Goal: Task Accomplishment & Management: Use online tool/utility

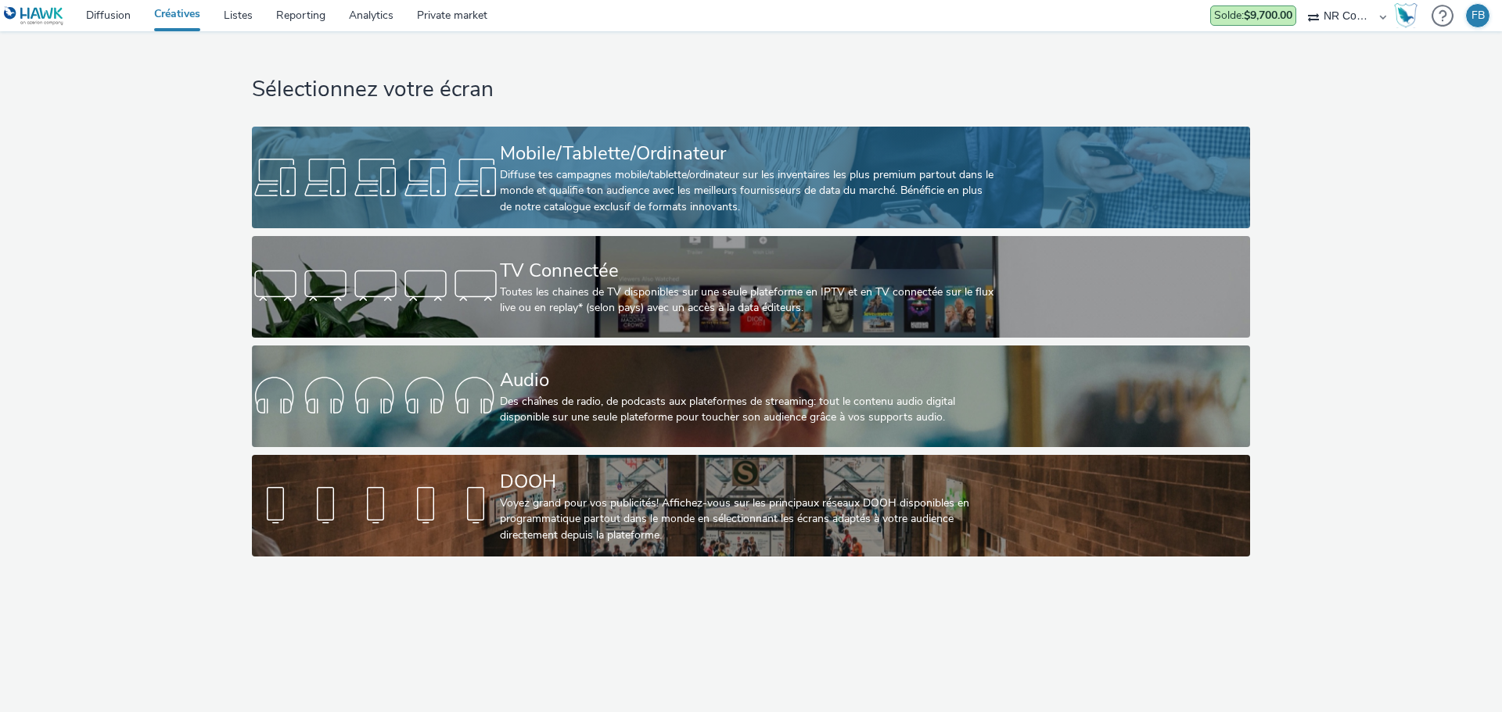
click at [721, 189] on div "Diffuse tes campagnes mobile/tablette/ordinateur sur les inventaires les plus p…" at bounding box center [748, 191] width 496 height 48
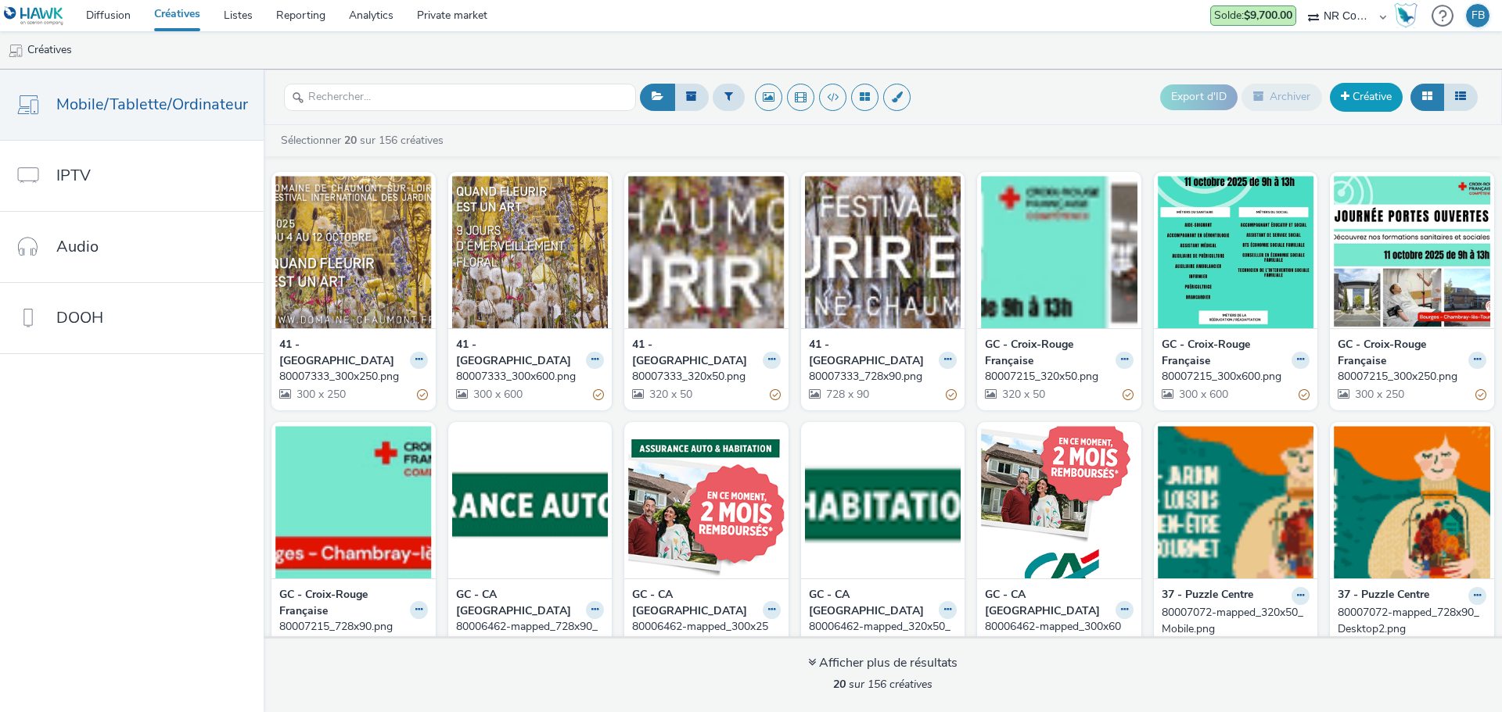
click at [1353, 95] on link "Créative" at bounding box center [1366, 97] width 73 height 28
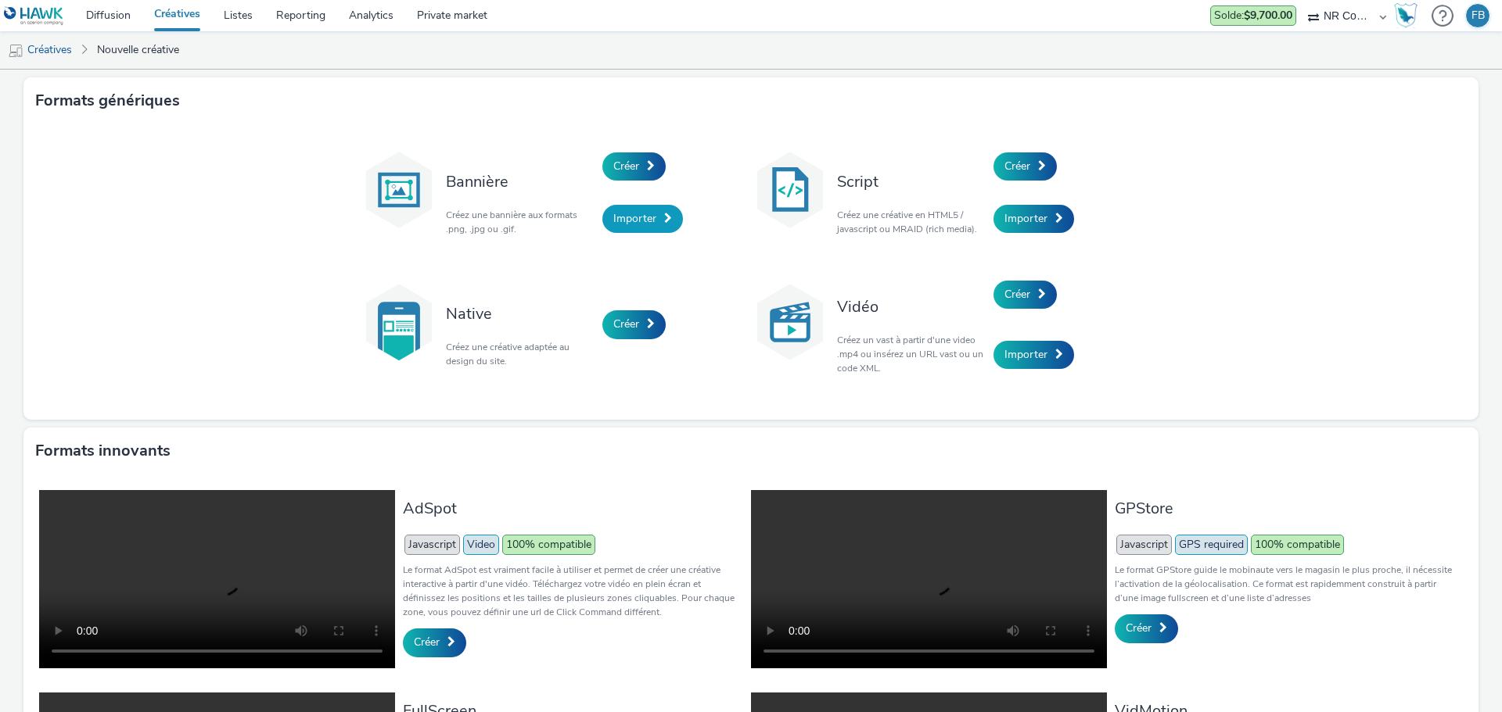
click at [617, 225] on span "Importer" at bounding box center [634, 218] width 43 height 15
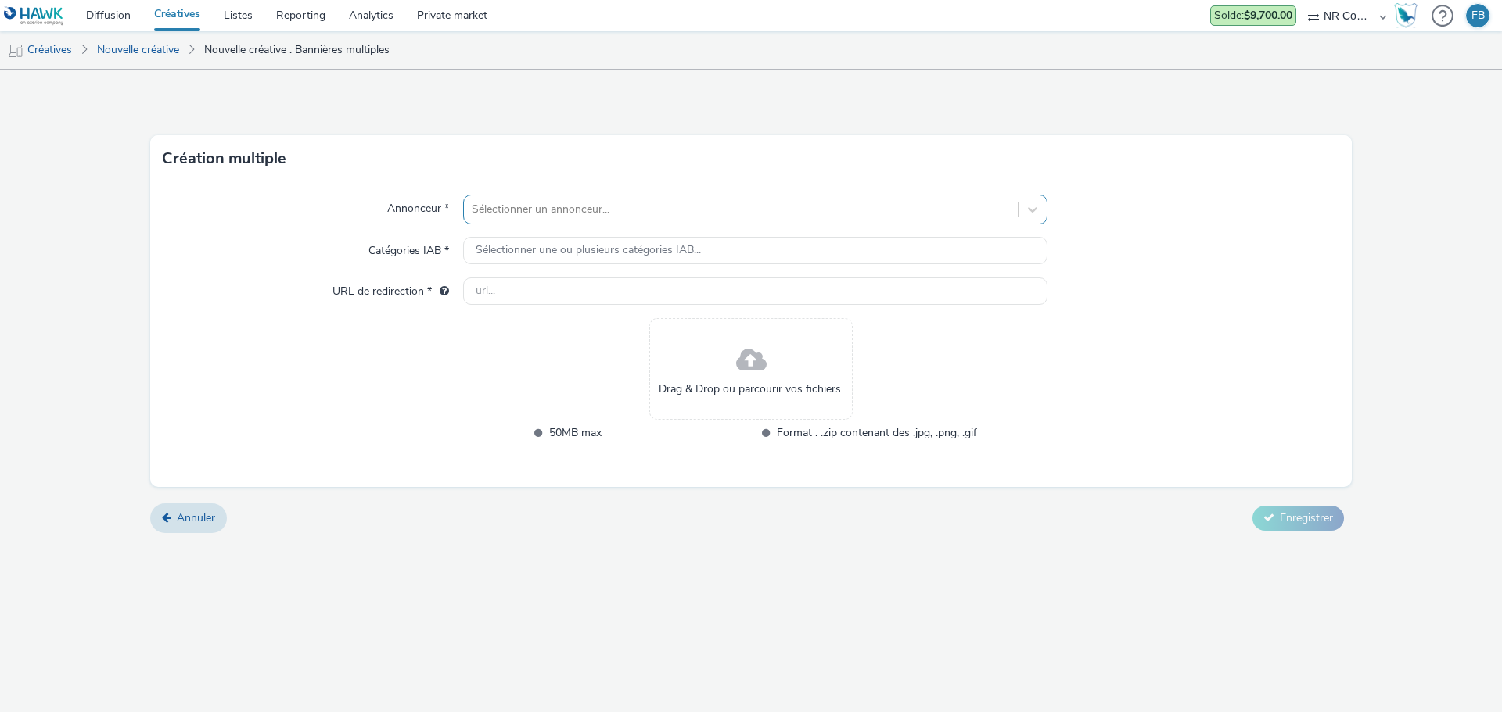
click at [668, 208] on div at bounding box center [741, 209] width 538 height 19
type input "41"
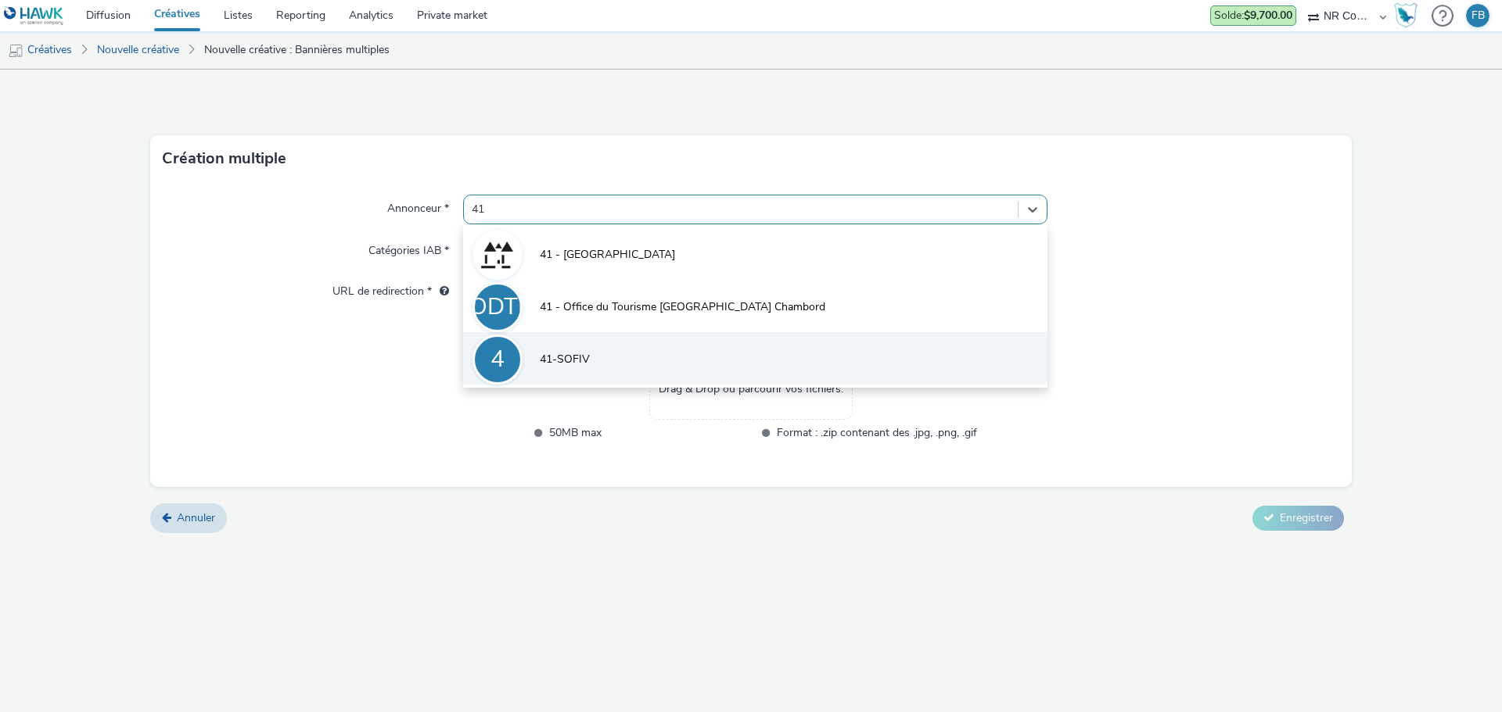
click at [583, 349] on li "4 41-SOFIV" at bounding box center [755, 358] width 584 height 52
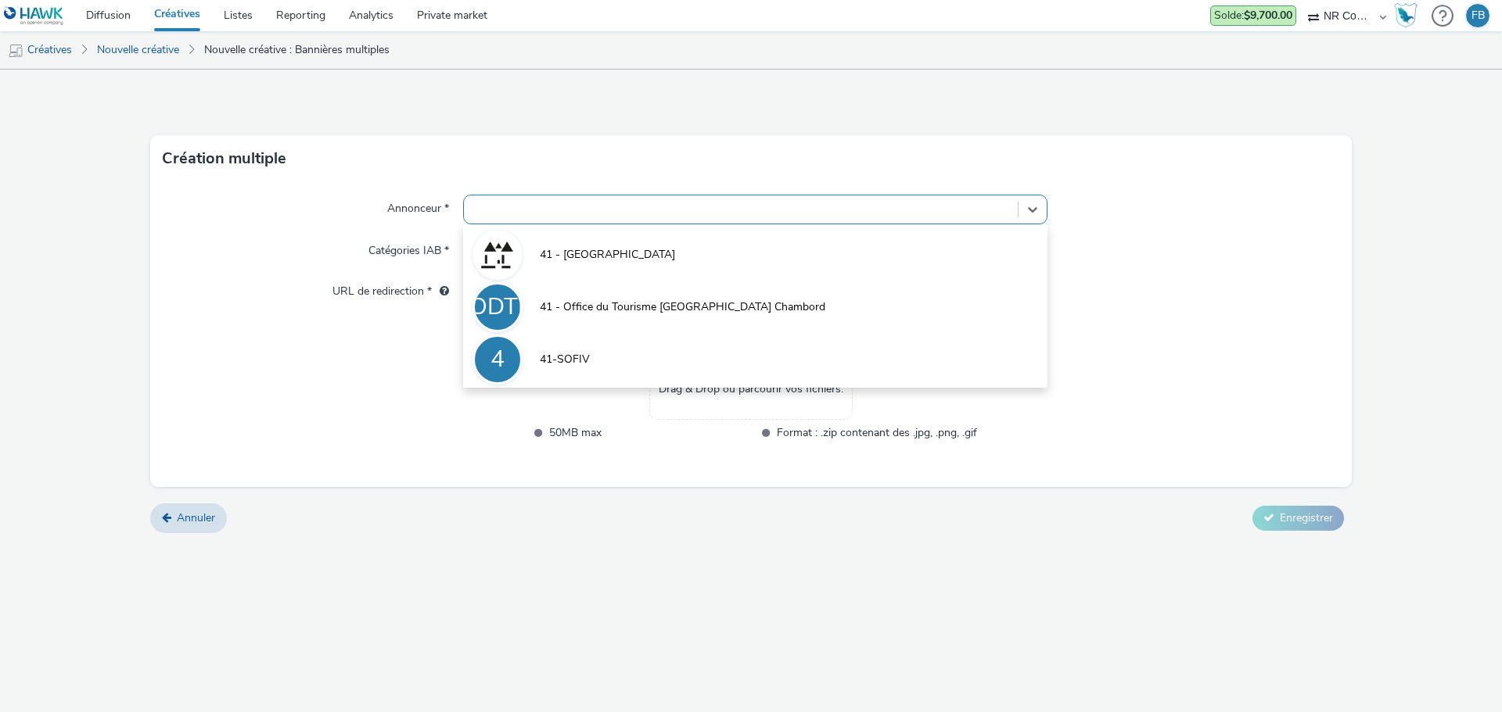
type input "[URL][DOMAIN_NAME]"
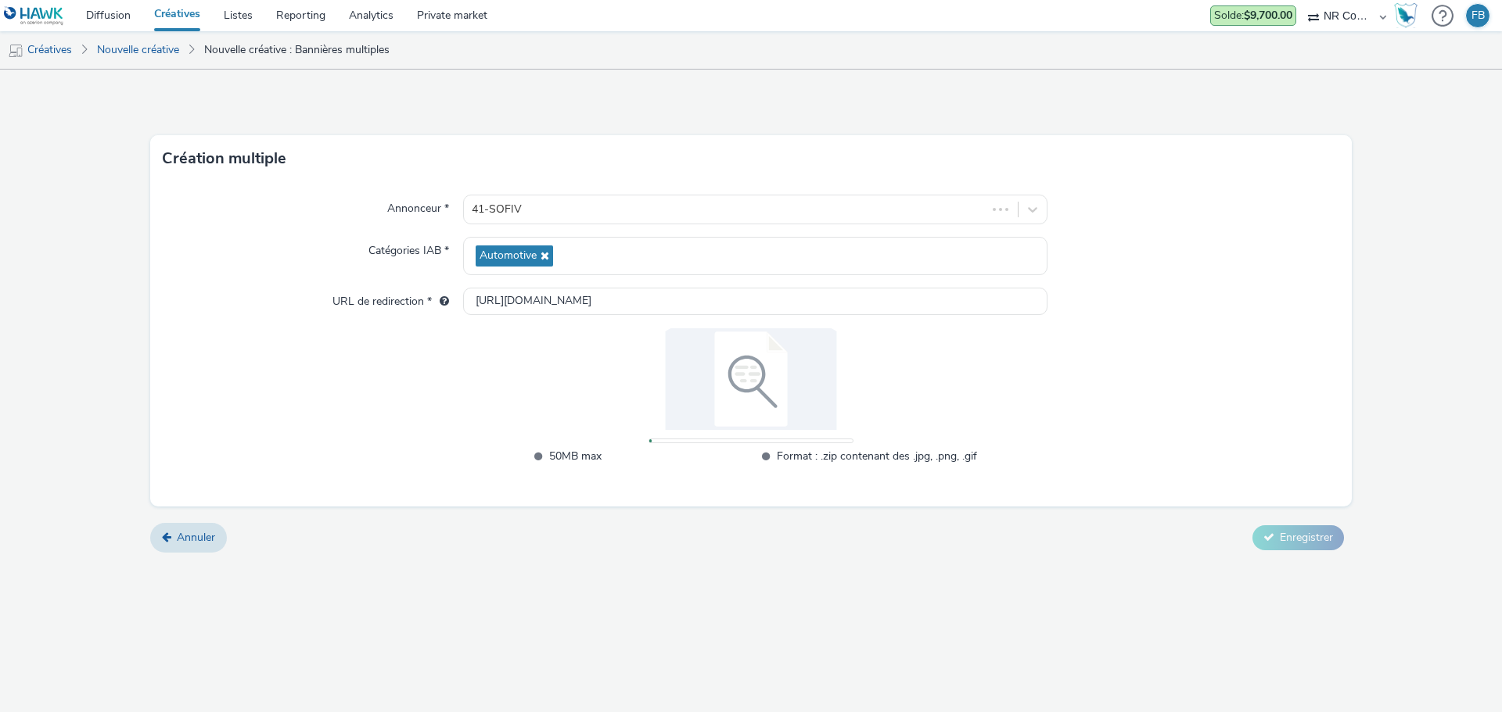
click at [759, 372] on img at bounding box center [750, 379] width 203 height 102
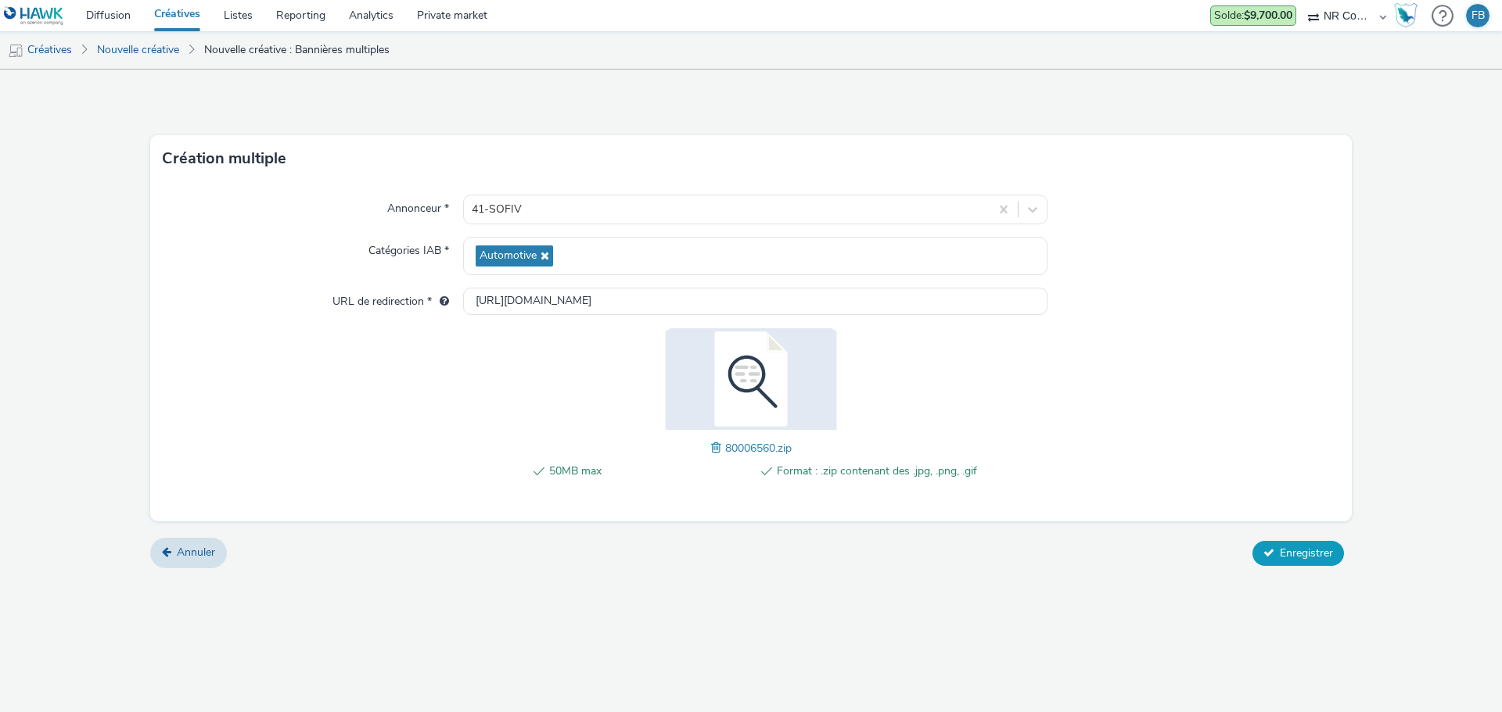
click at [1301, 555] on span "Enregistrer" at bounding box center [1305, 553] width 53 height 15
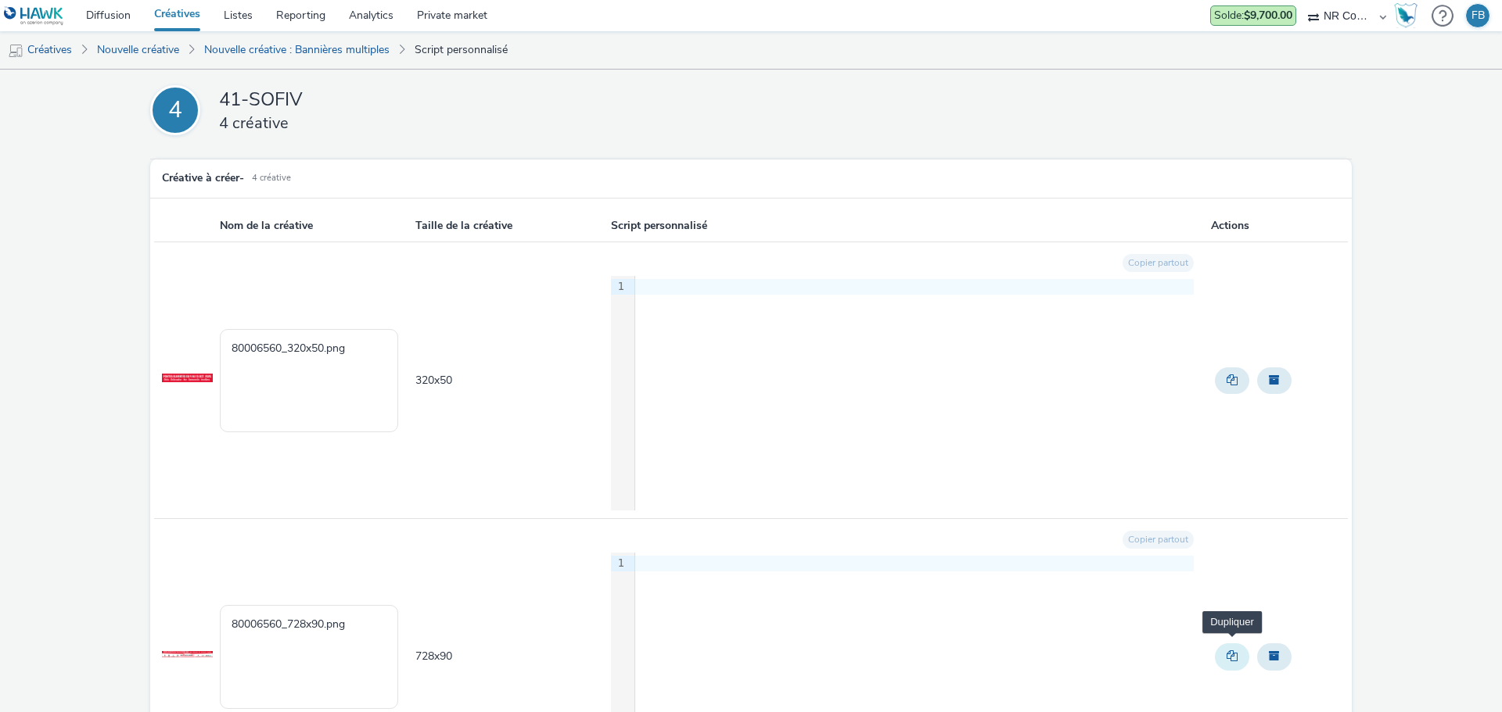
scroll to position [711, 0]
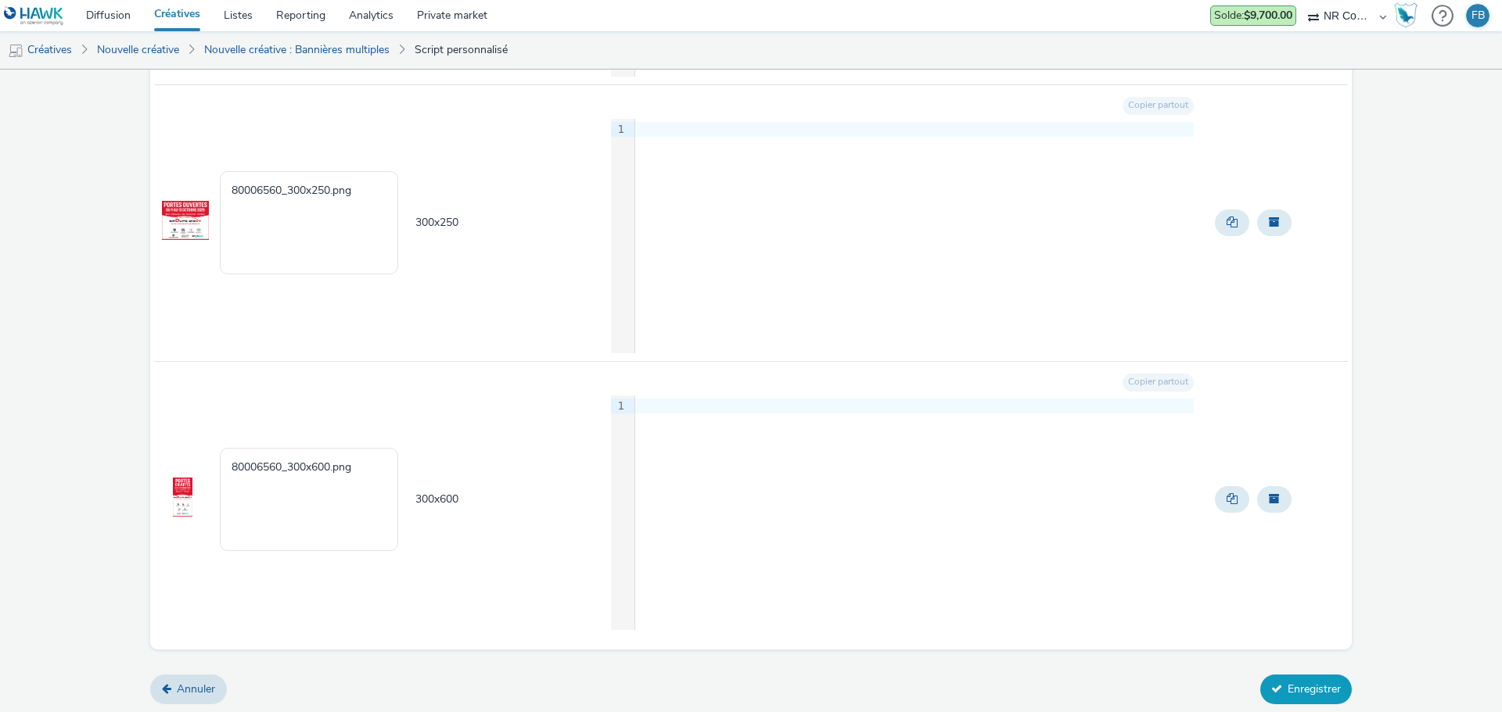
click at [1284, 682] on button "Enregistrer" at bounding box center [1306, 690] width 92 height 30
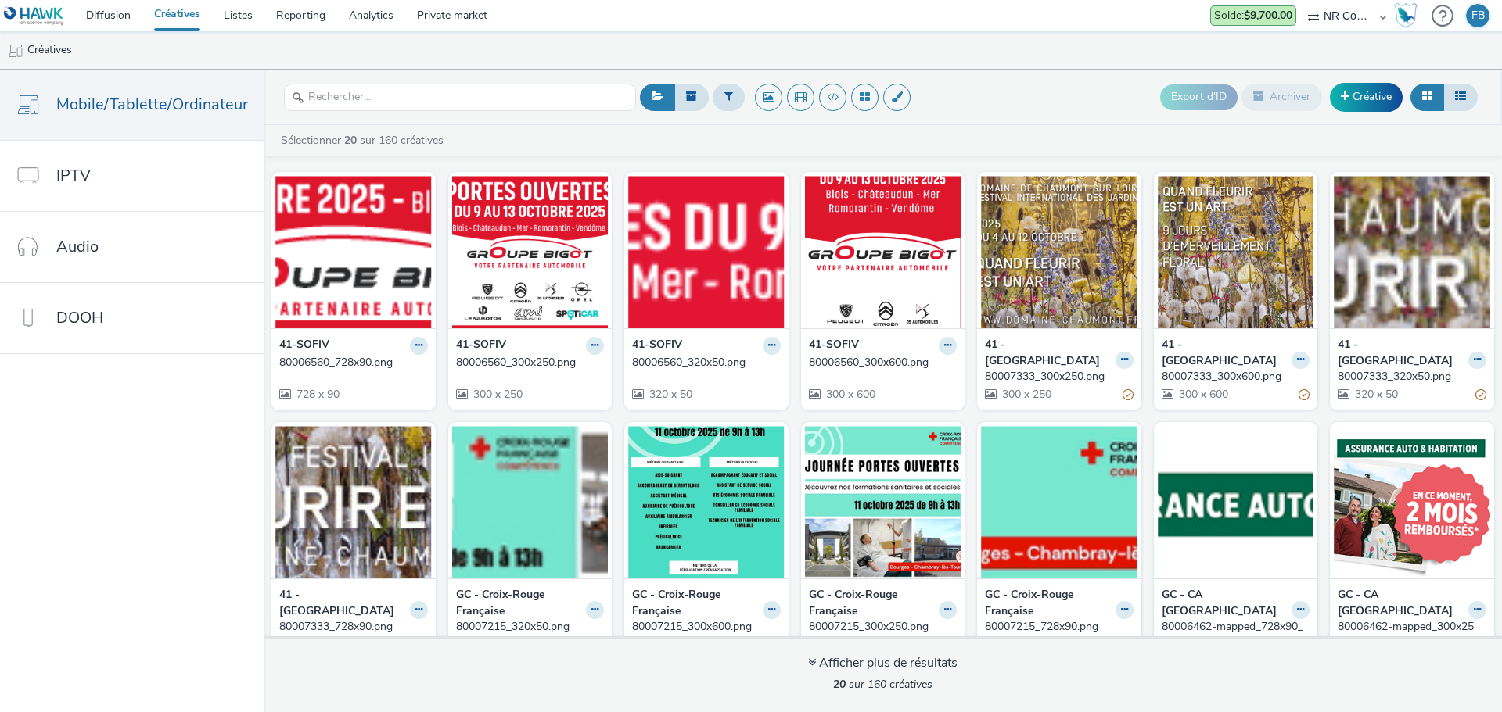
click at [59, 16] on img at bounding box center [34, 16] width 60 height 20
